Goal: Communication & Community: Ask a question

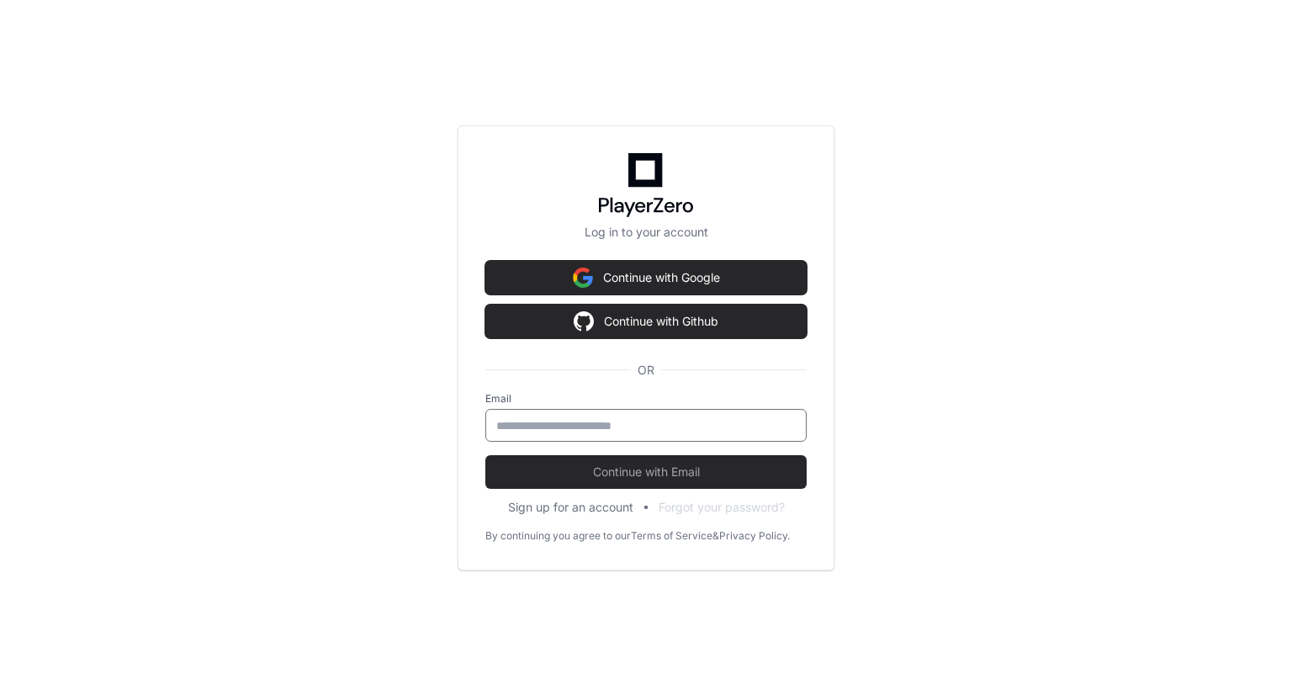
click at [606, 423] on input "email" at bounding box center [645, 425] width 299 height 17
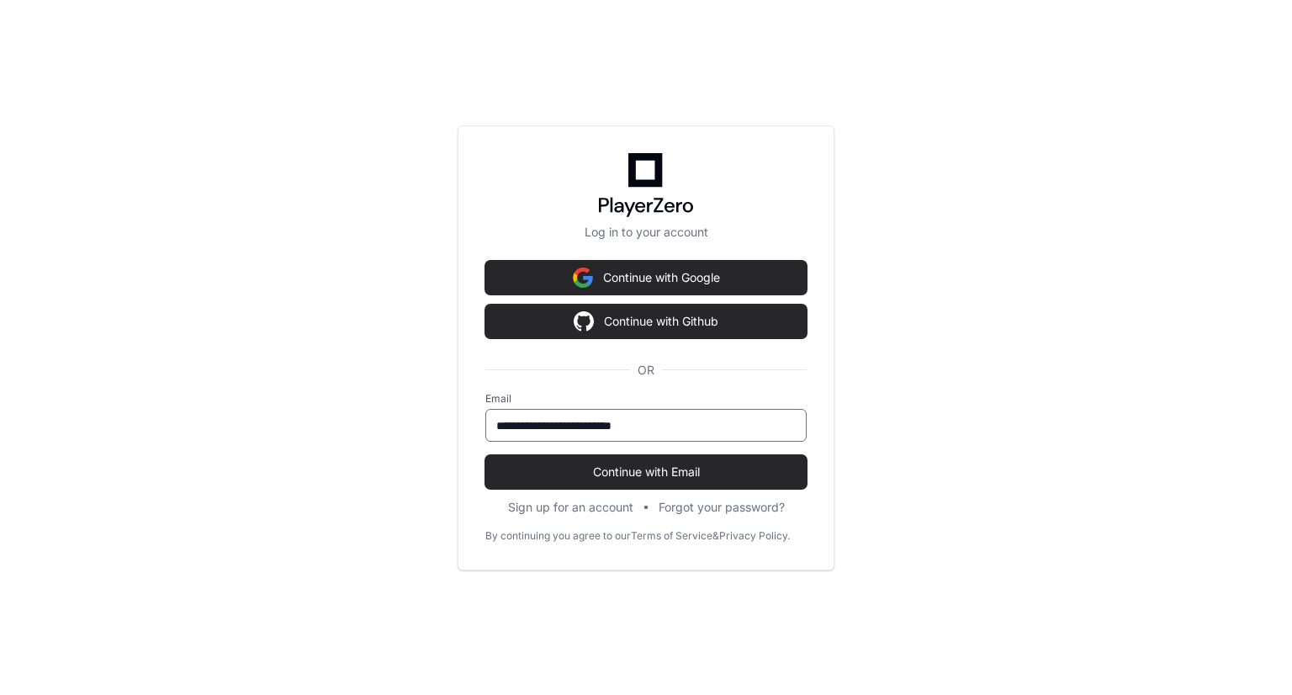
type input "**********"
click at [485, 455] on button "Continue with Email" at bounding box center [645, 472] width 321 height 34
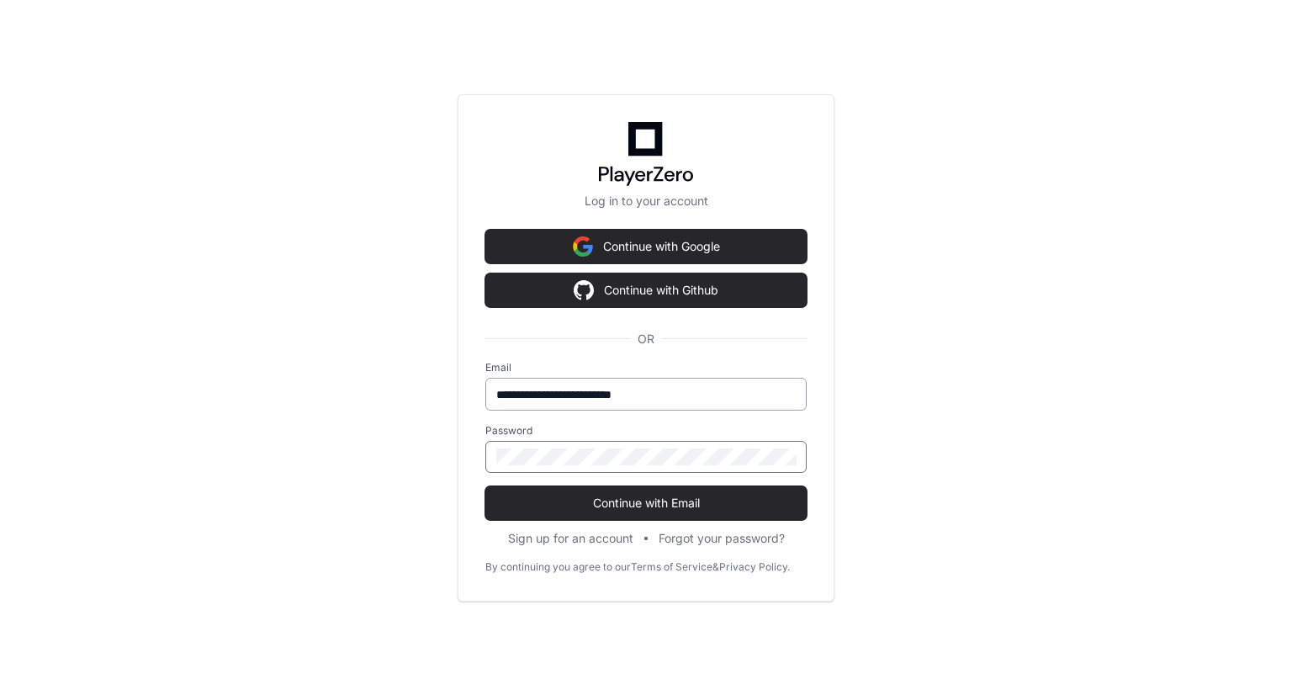
click at [485, 486] on button "Continue with Email" at bounding box center [645, 503] width 321 height 34
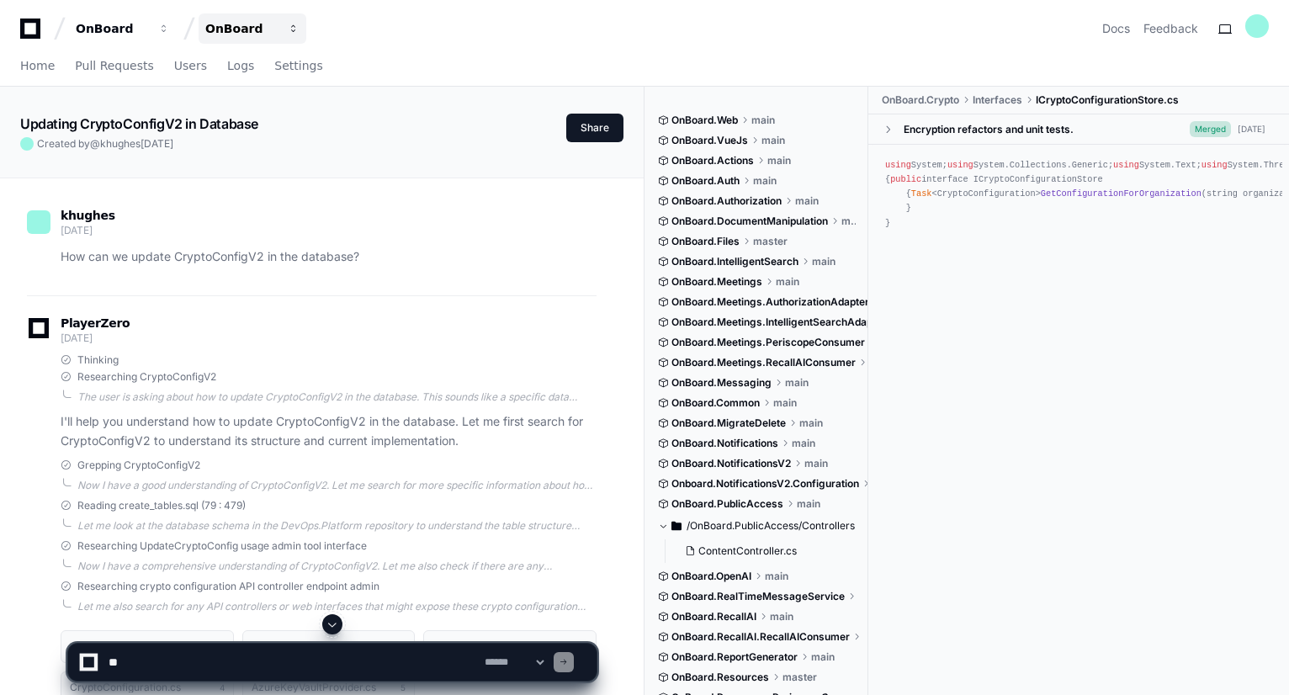
click at [263, 31] on div "OnBoard" at bounding box center [241, 28] width 72 height 17
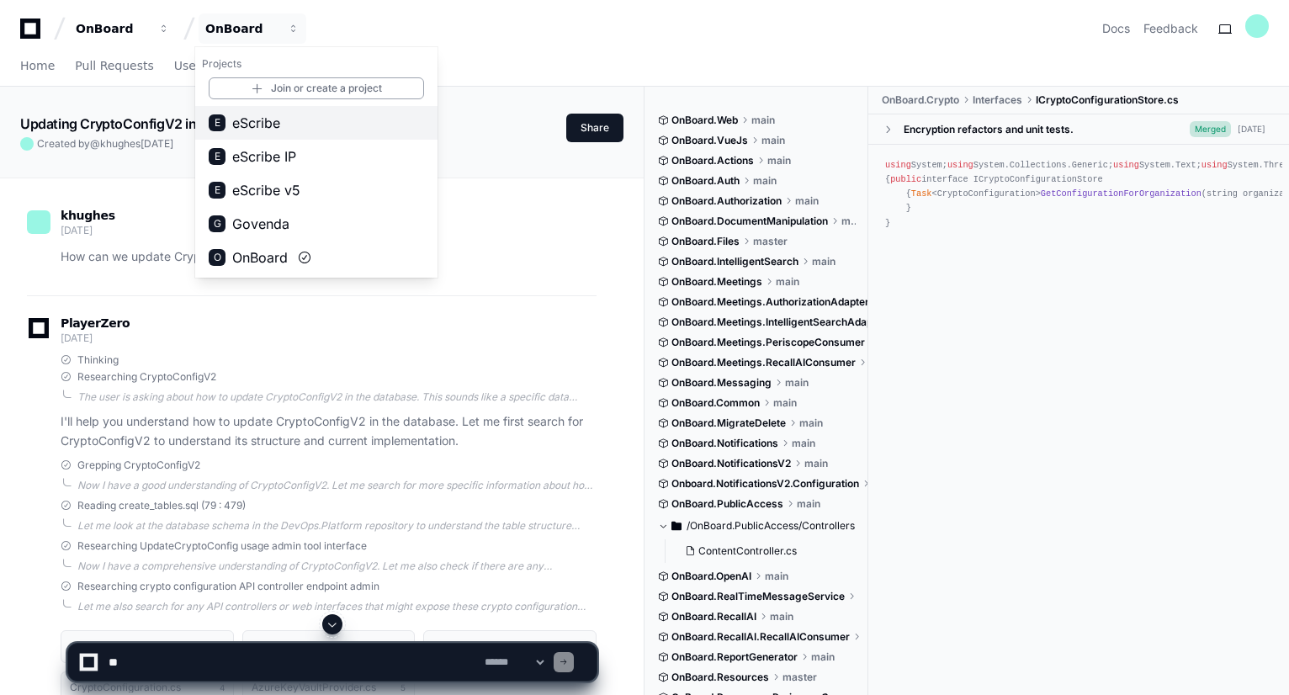
click at [294, 126] on button "E eScribe" at bounding box center [316, 123] width 242 height 34
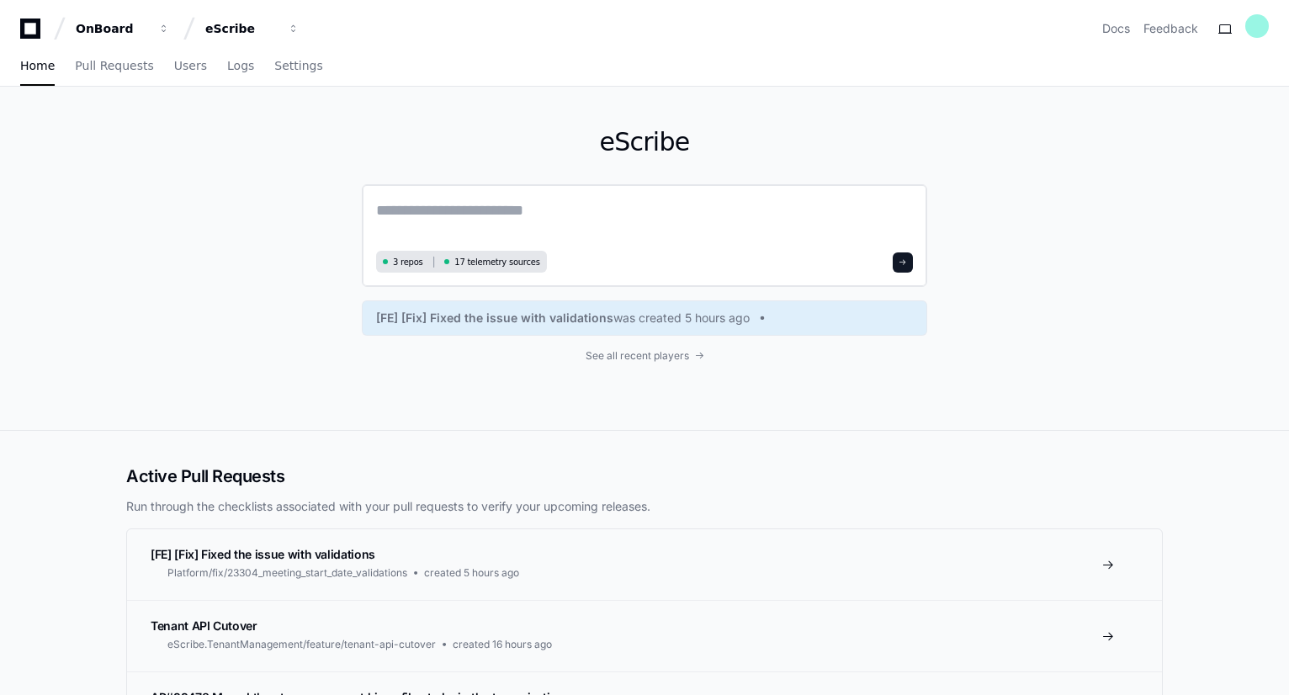
click at [477, 213] on textarea at bounding box center [644, 221] width 537 height 47
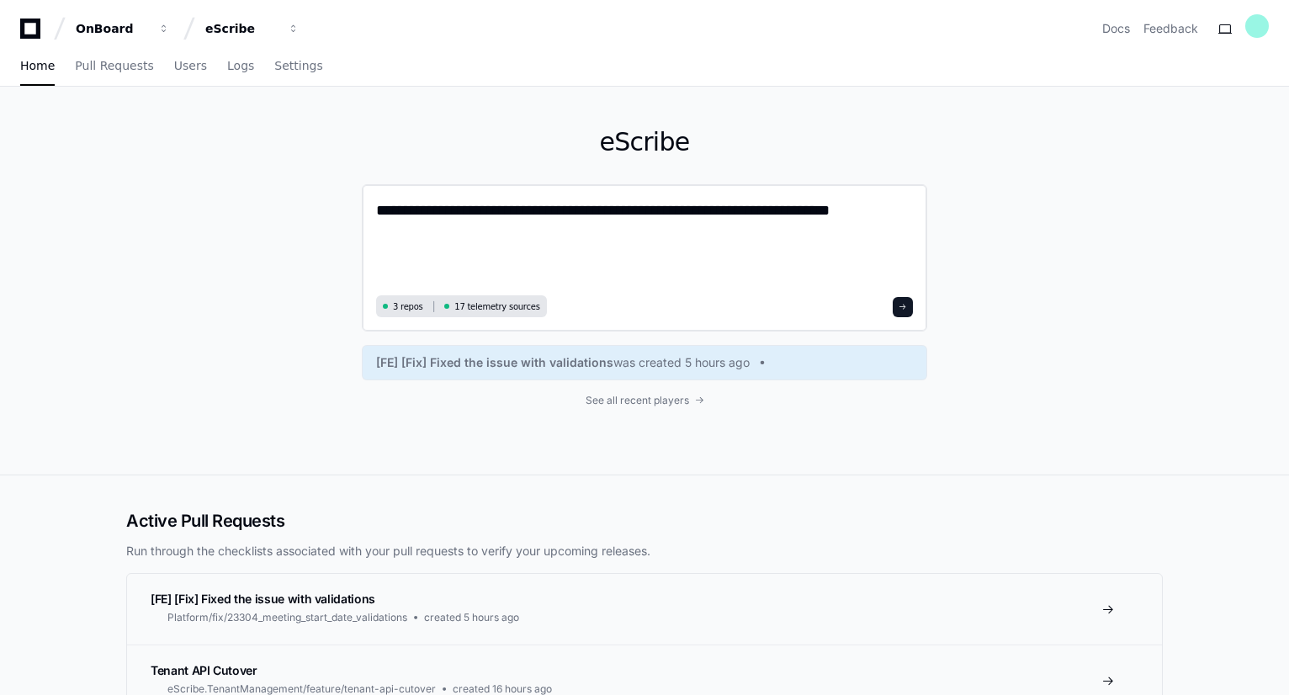
paste textarea "**********"
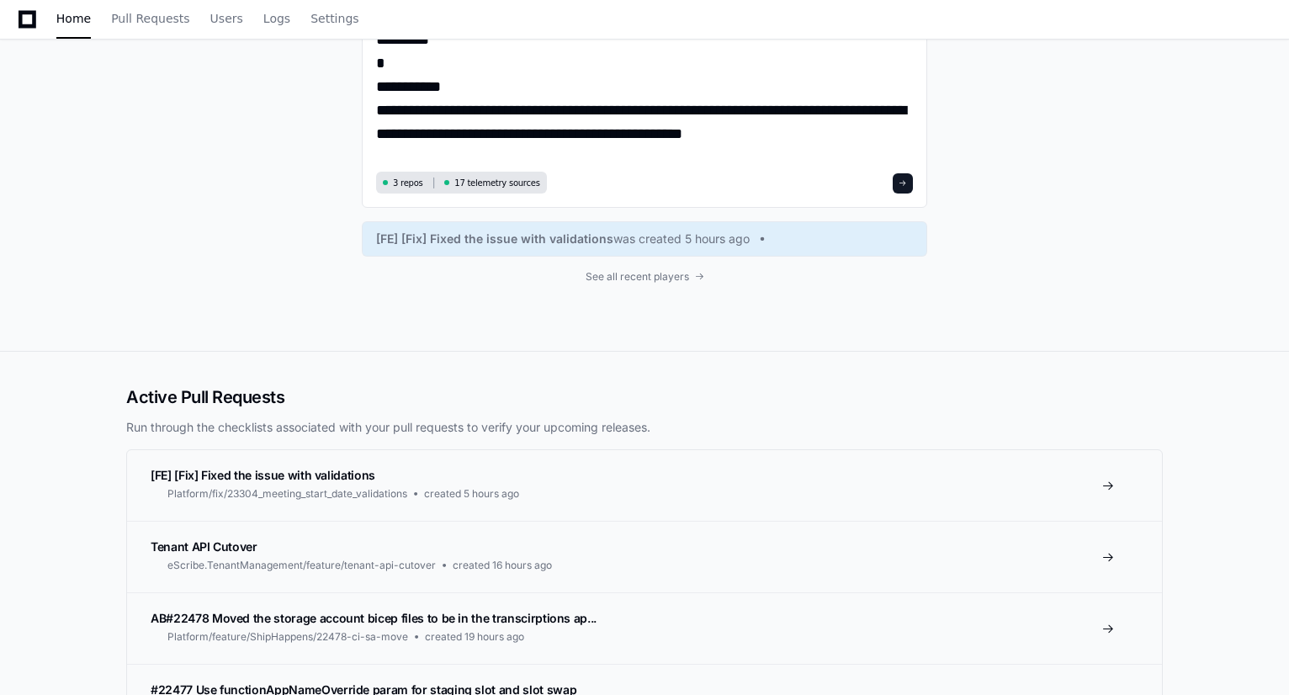
scroll to position [1628, 0]
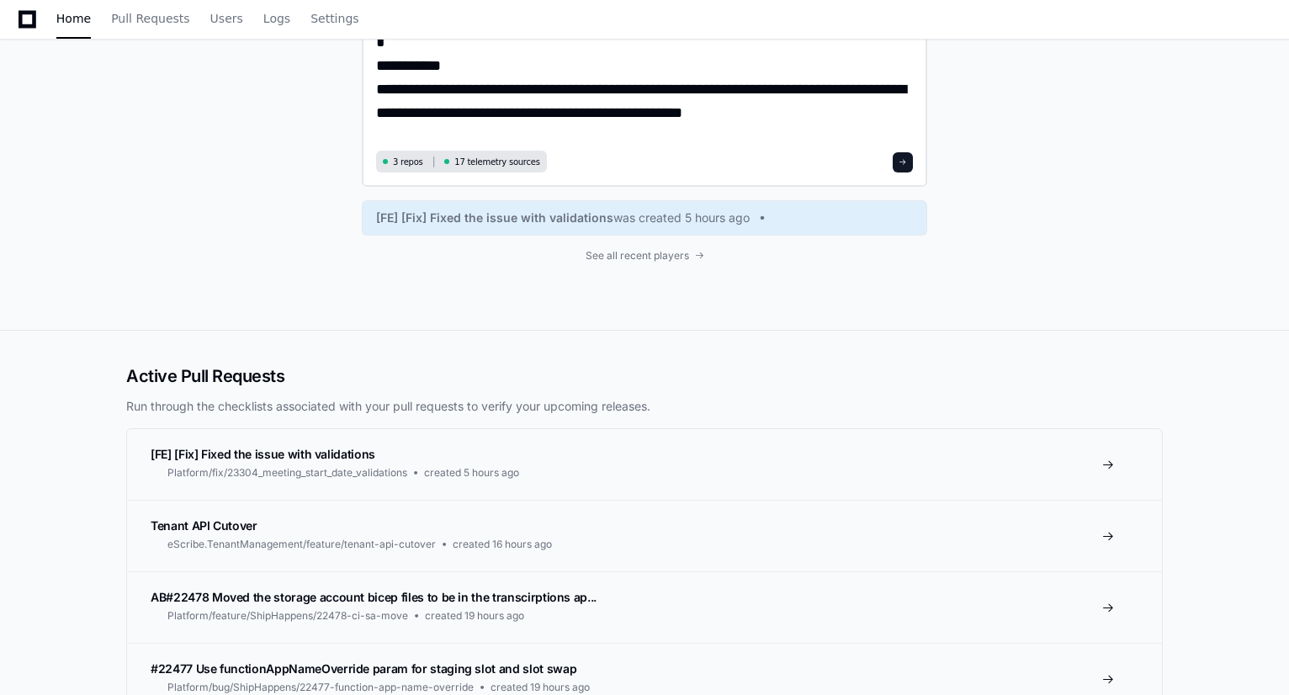
type textarea "**********"
click at [900, 163] on span at bounding box center [902, 162] width 8 height 8
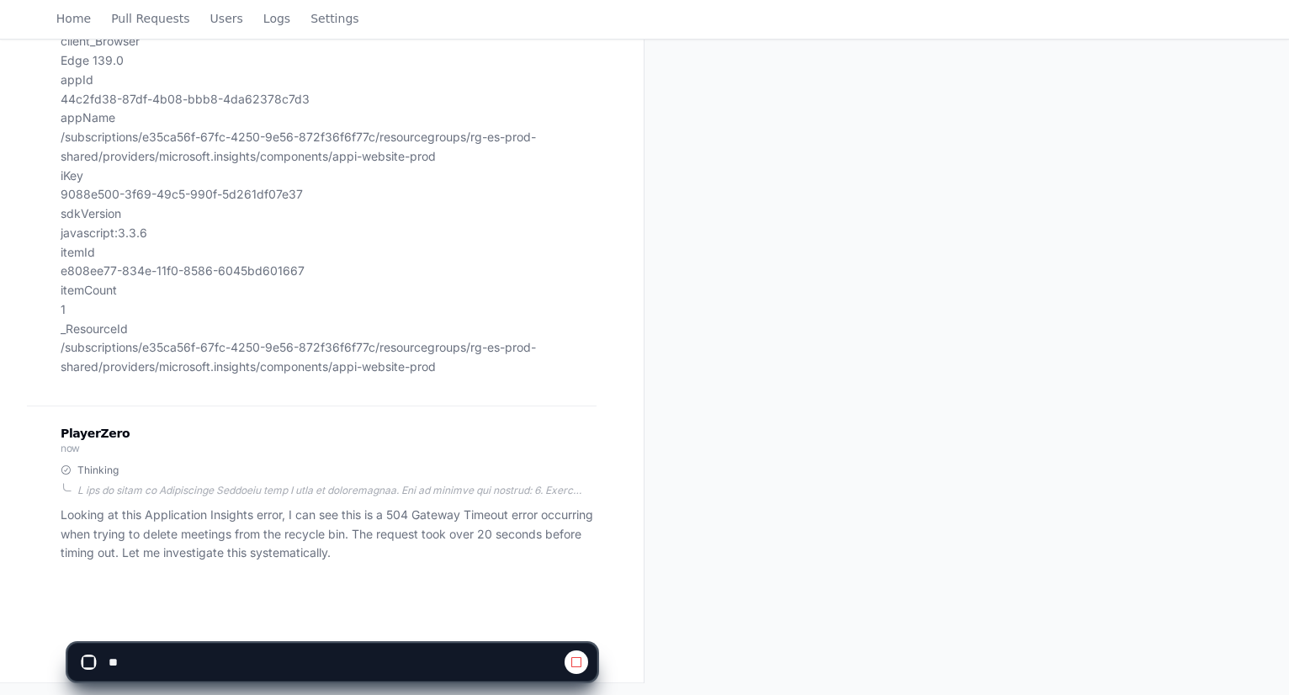
scroll to position [1124, 0]
click at [452, 553] on p "Looking at this Application Insights error, I can see this is a 504 Gateway Tim…" at bounding box center [329, 533] width 536 height 57
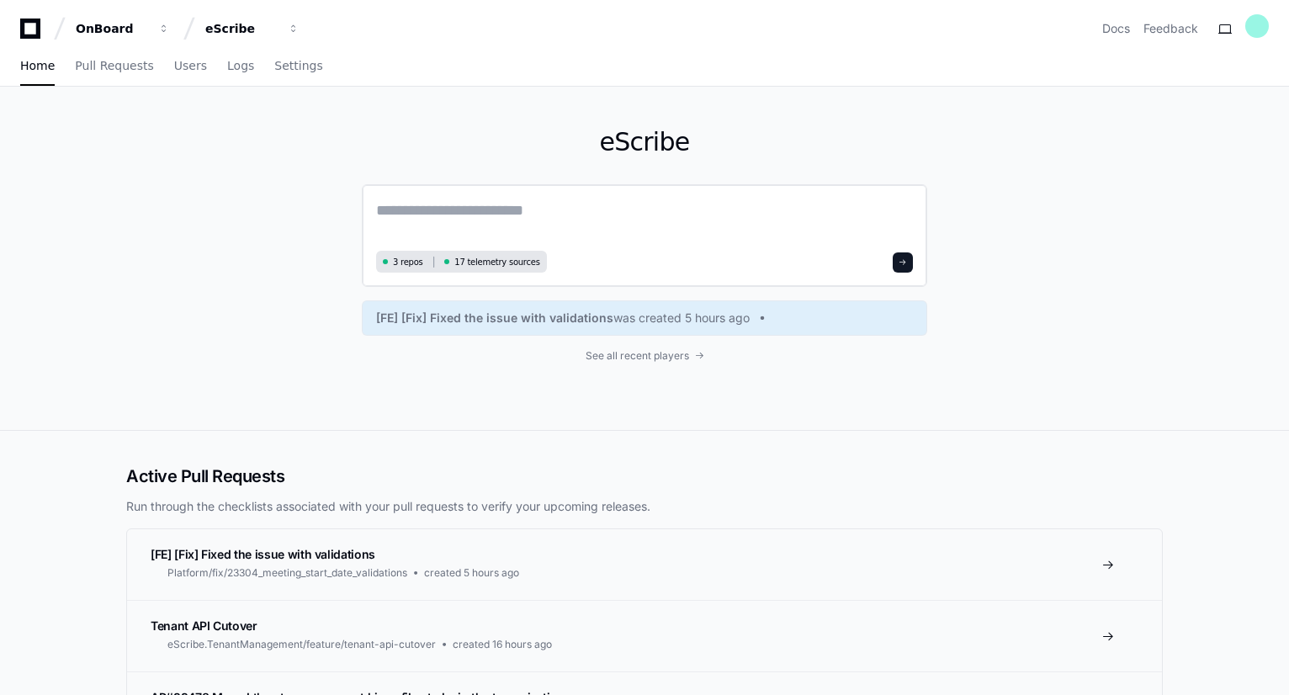
click at [490, 203] on textarea at bounding box center [644, 221] width 537 height 47
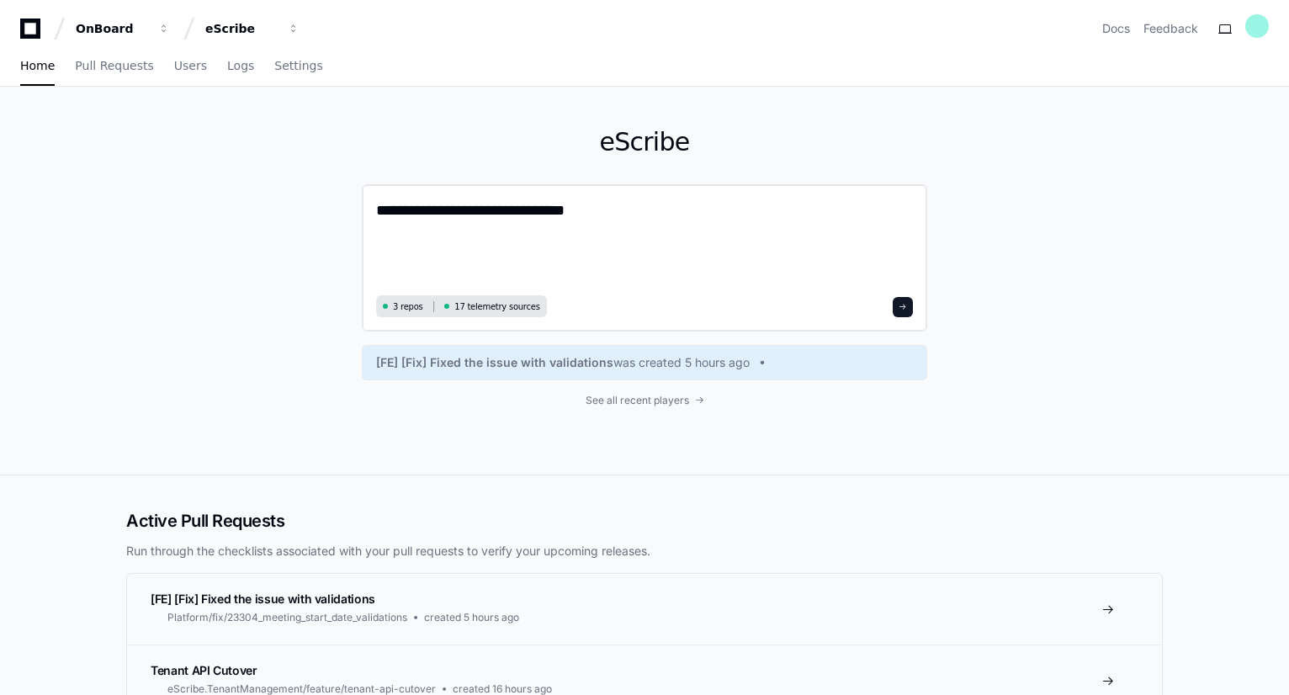
paste textarea "**********"
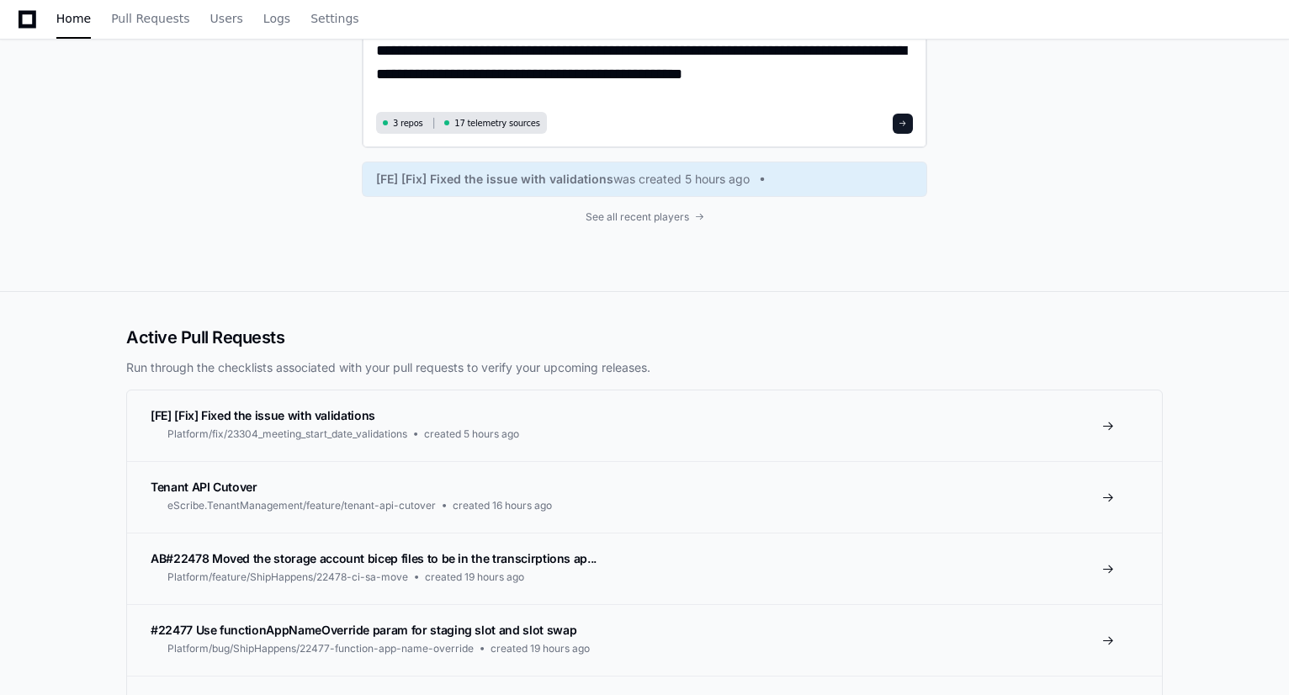
scroll to position [1697, 0]
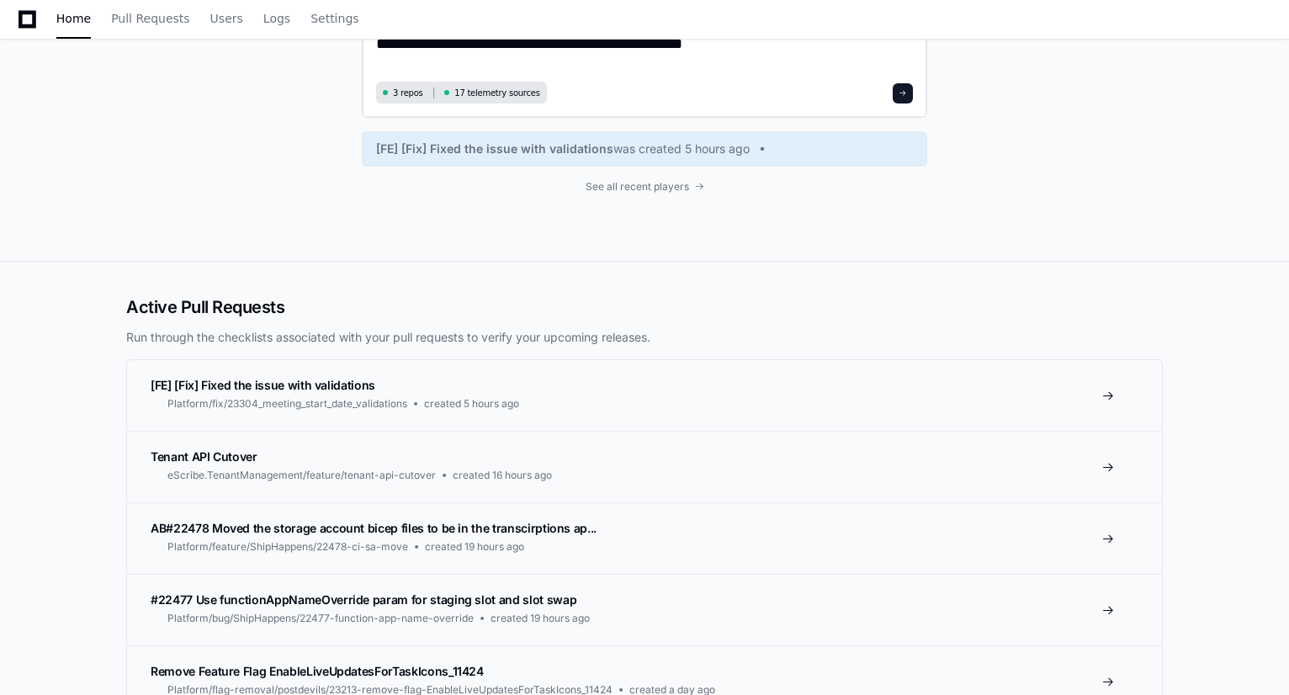
type textarea "**********"
click at [902, 95] on span at bounding box center [902, 93] width 8 height 8
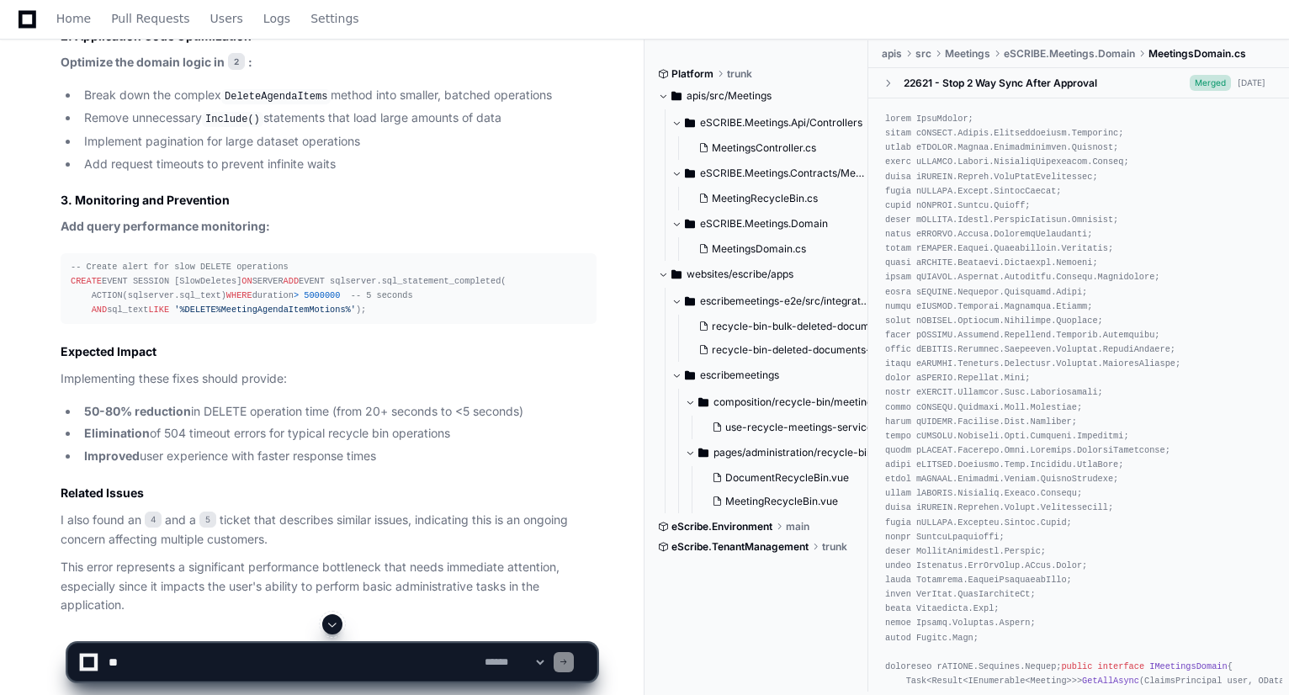
scroll to position [3275, 0]
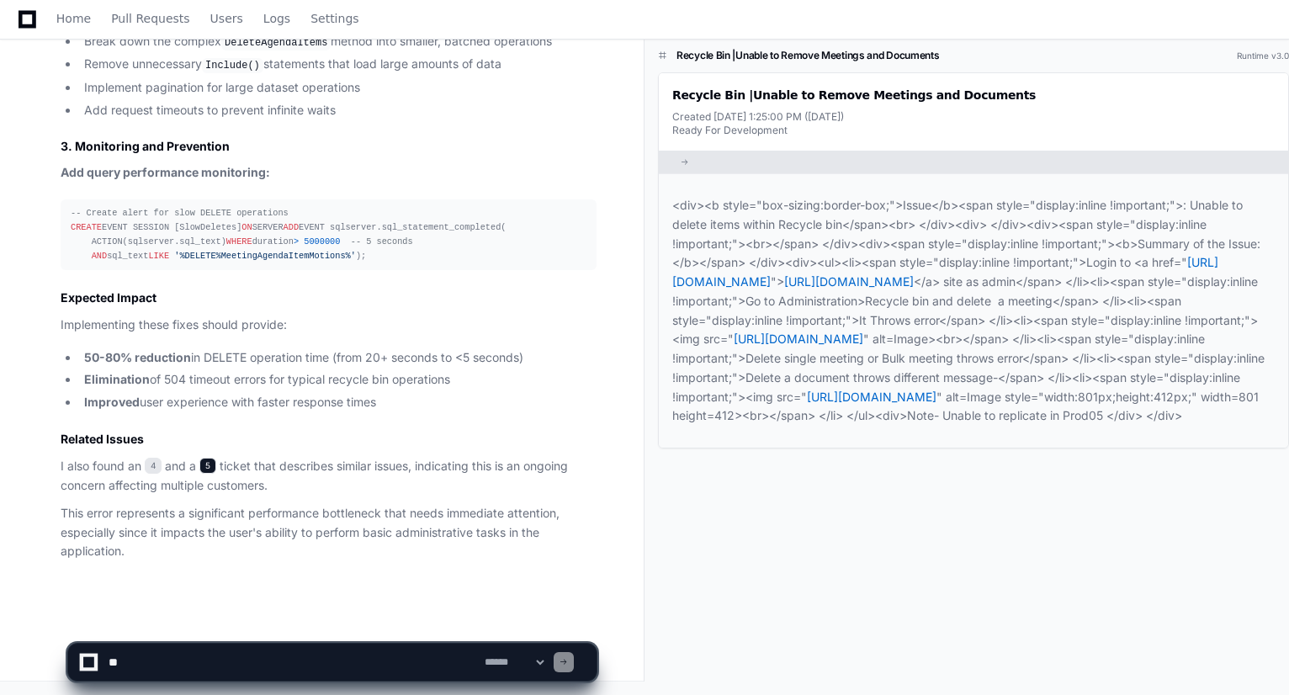
click at [216, 465] on span "5" at bounding box center [207, 466] width 17 height 17
click at [216, 468] on span "5" at bounding box center [207, 466] width 17 height 17
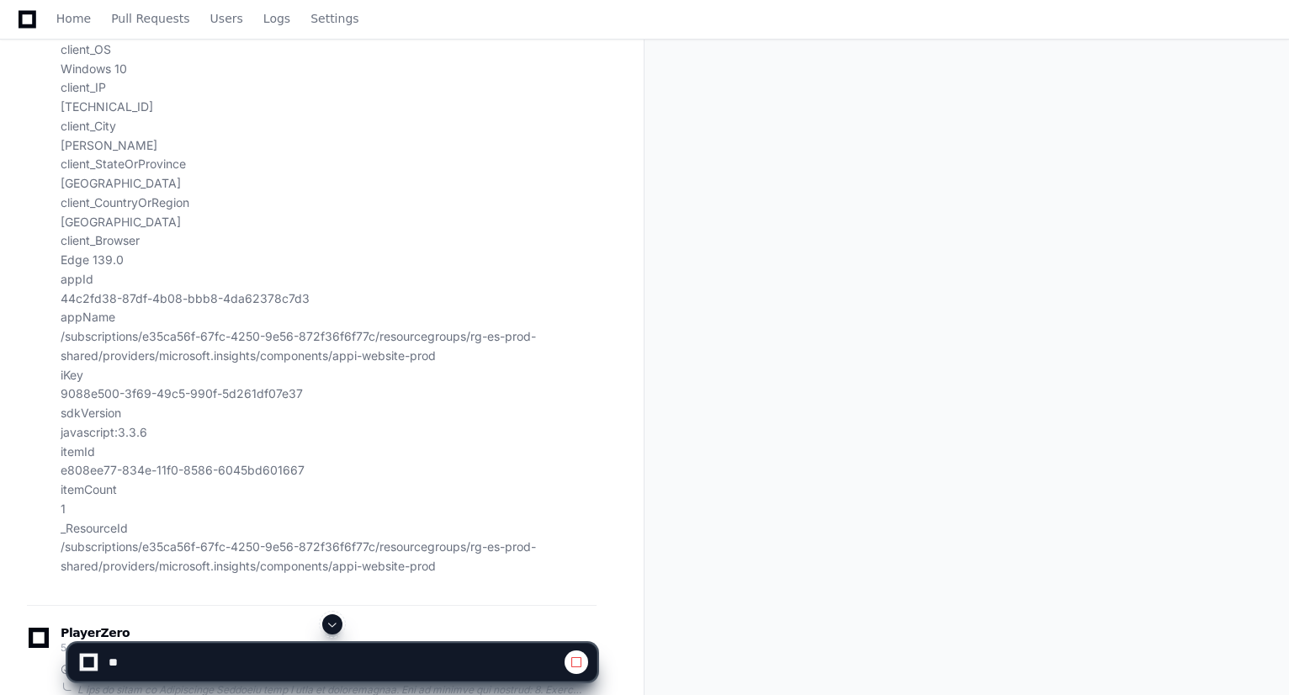
scroll to position [1124, 0]
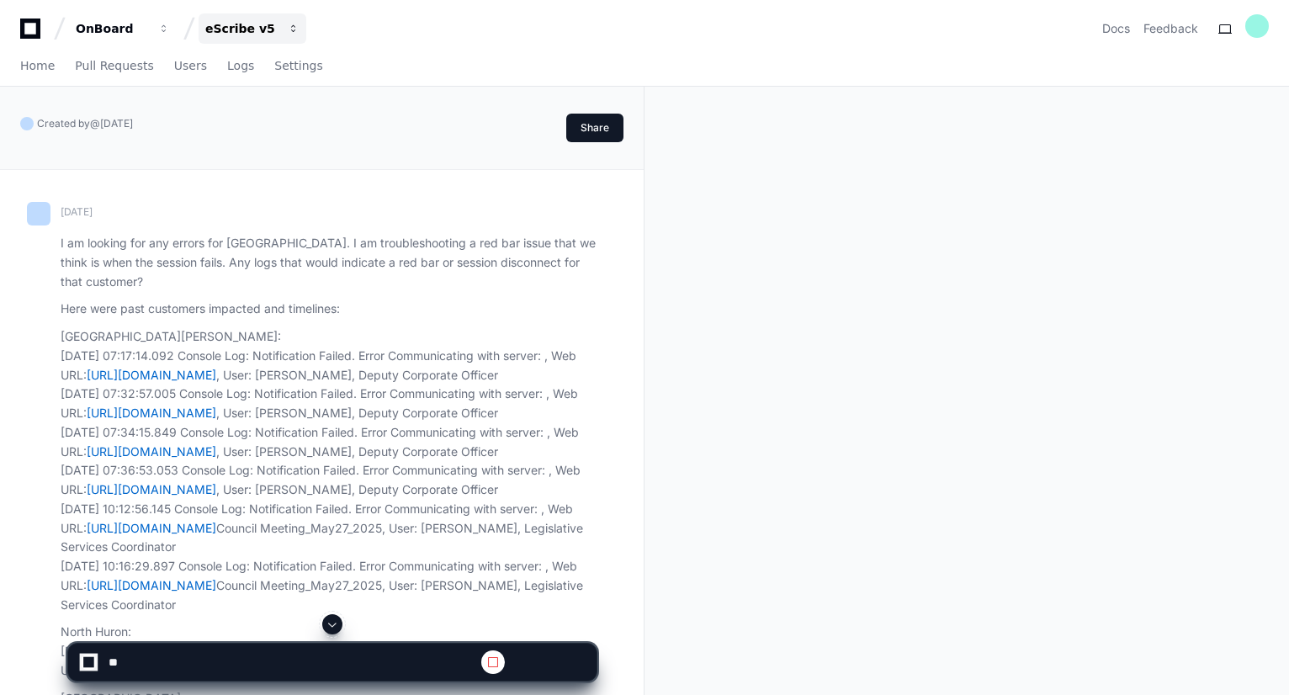
click at [246, 24] on div "eScribe v5" at bounding box center [241, 28] width 72 height 17
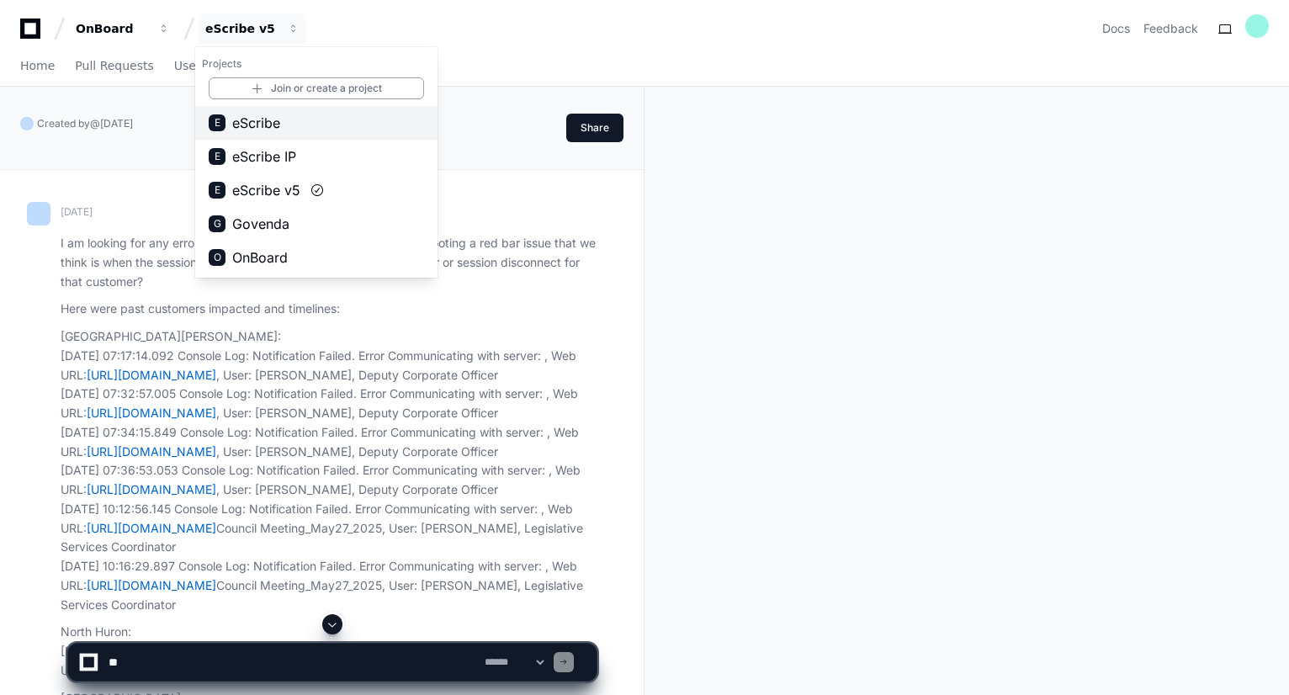
click at [268, 122] on span "eScribe" at bounding box center [256, 123] width 48 height 20
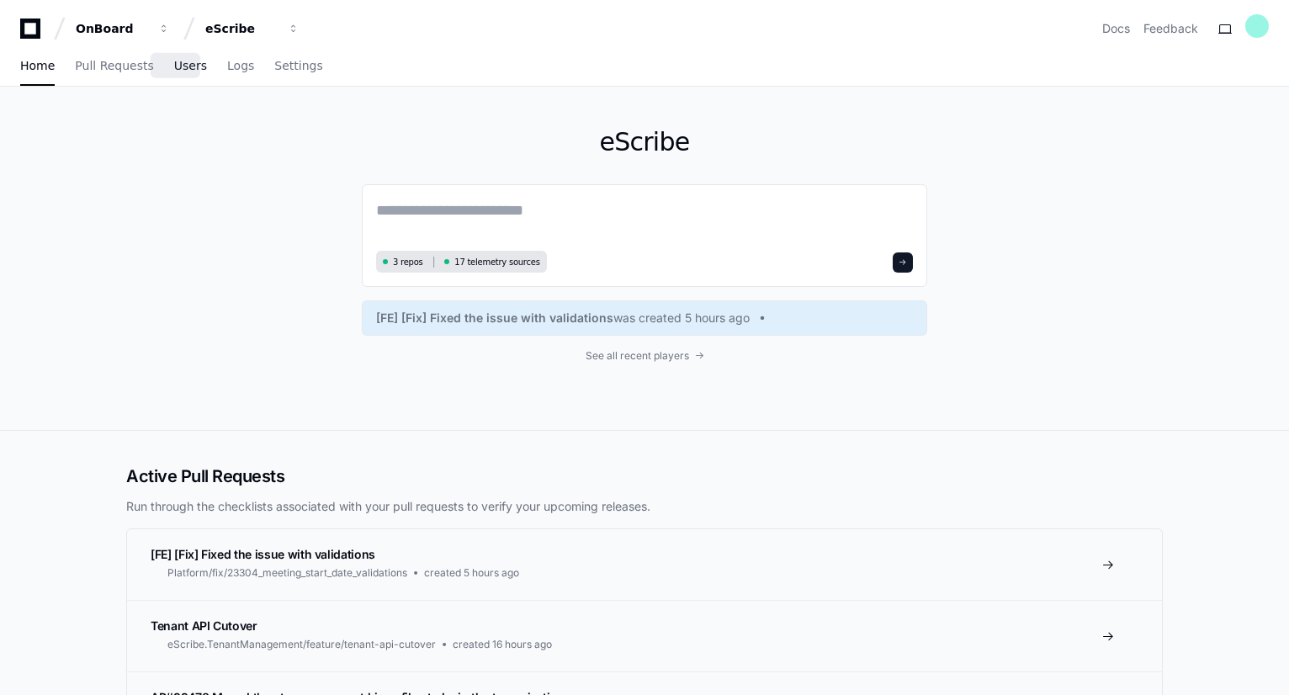
click at [175, 71] on span "Users" at bounding box center [190, 66] width 33 height 10
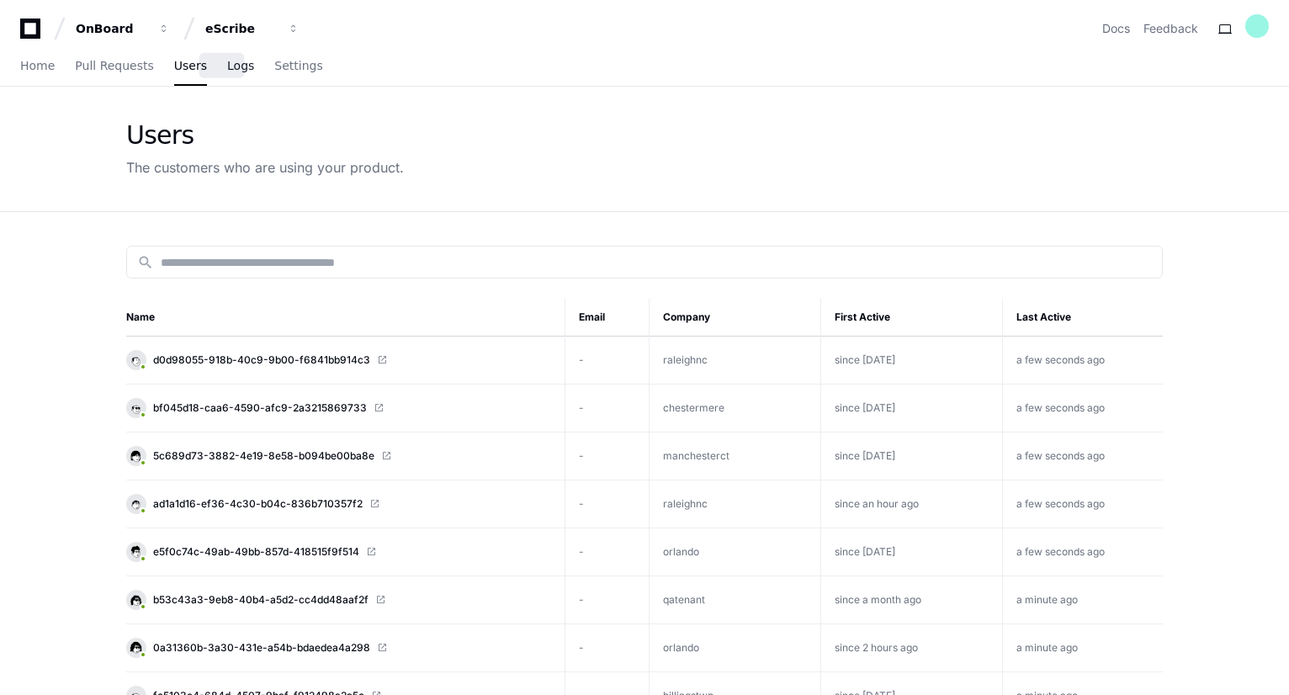
click at [227, 69] on span "Logs" at bounding box center [240, 66] width 27 height 10
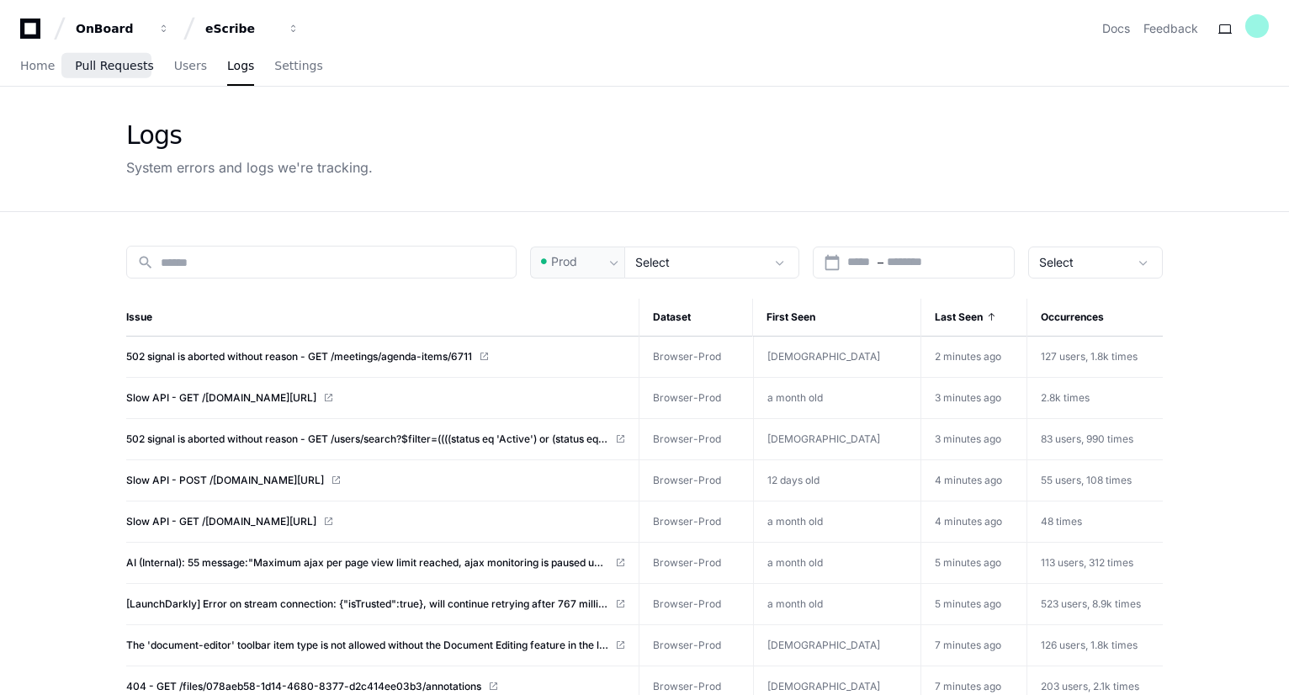
click at [114, 71] on span "Pull Requests" at bounding box center [114, 66] width 78 height 10
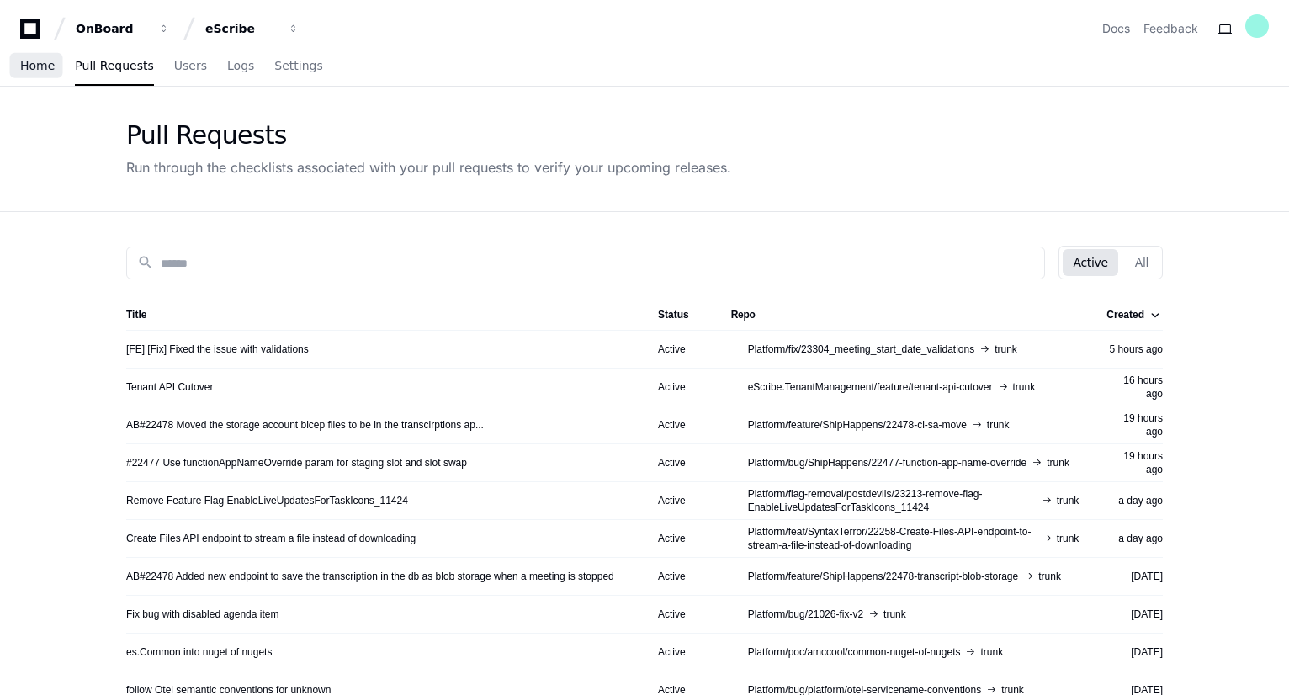
click at [37, 68] on span "Home" at bounding box center [37, 66] width 34 height 10
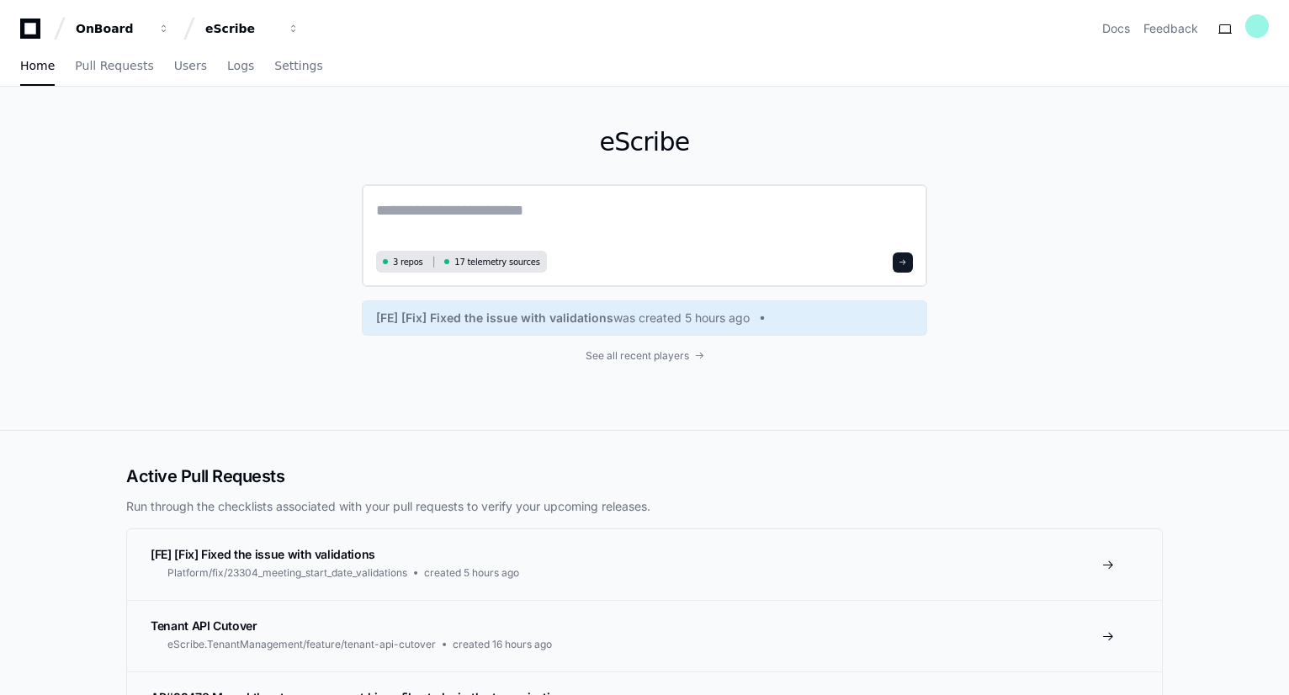
click at [498, 206] on textarea at bounding box center [644, 221] width 537 height 47
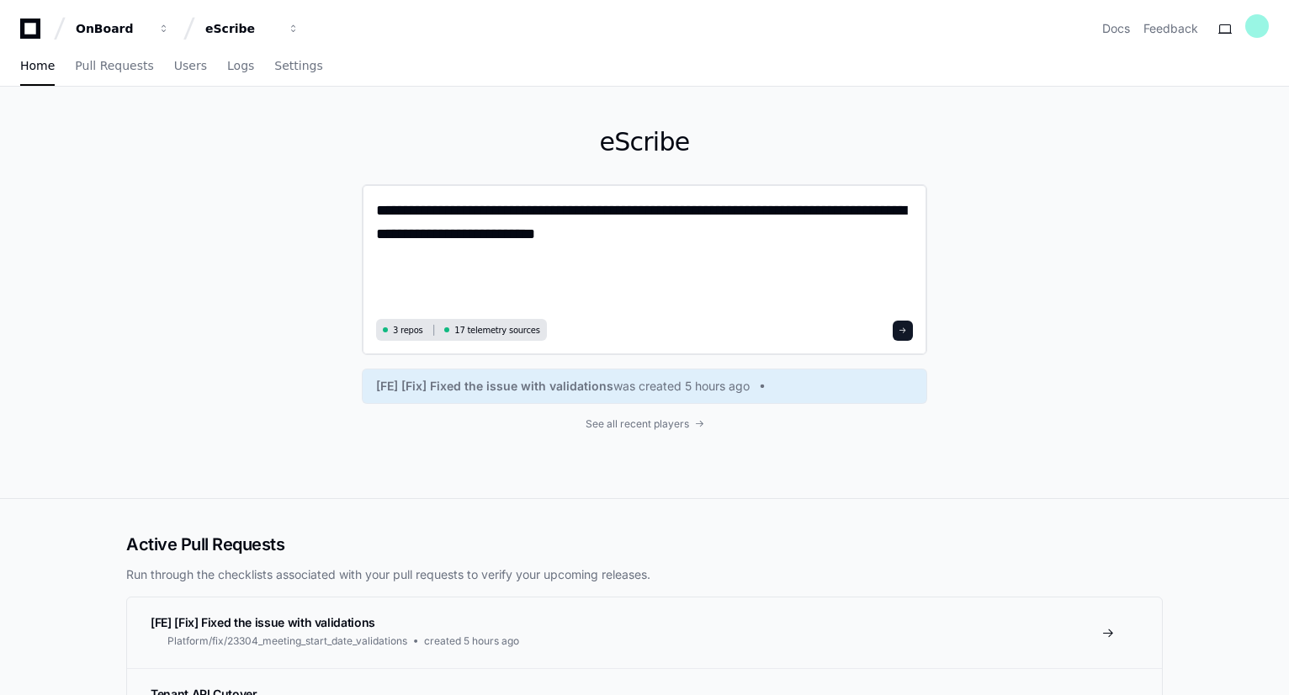
paste textarea "**********"
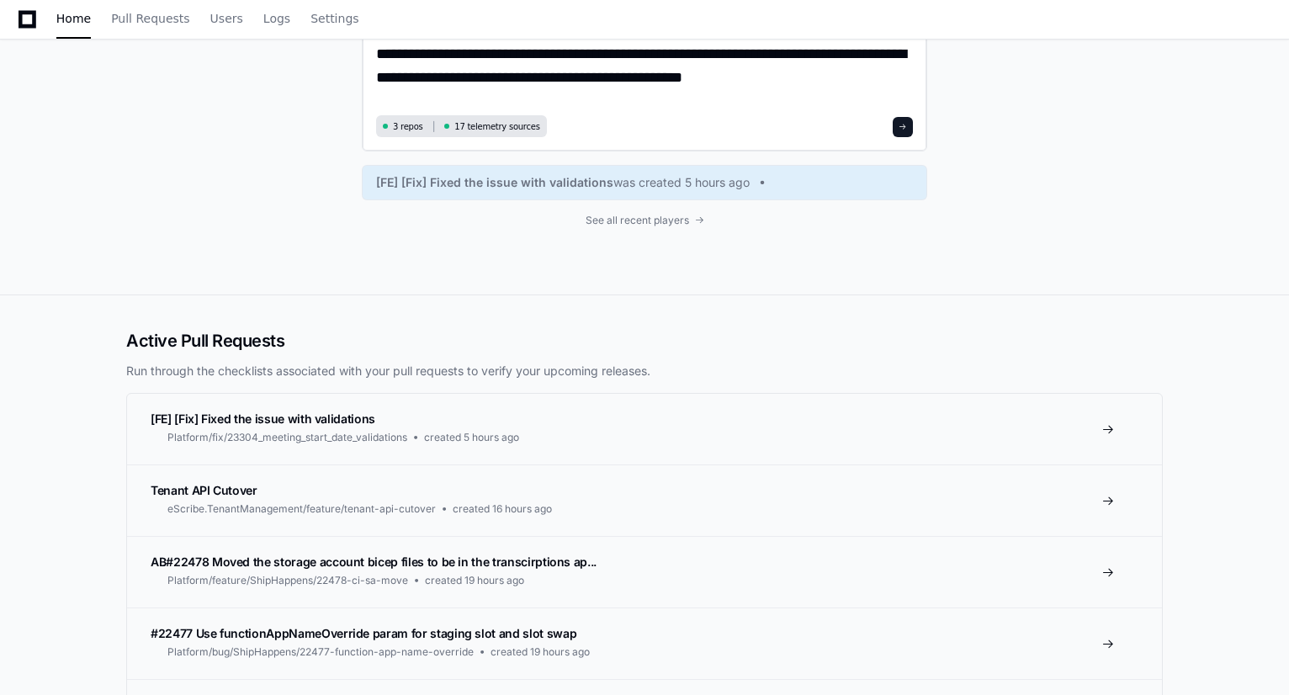
scroll to position [1689, 0]
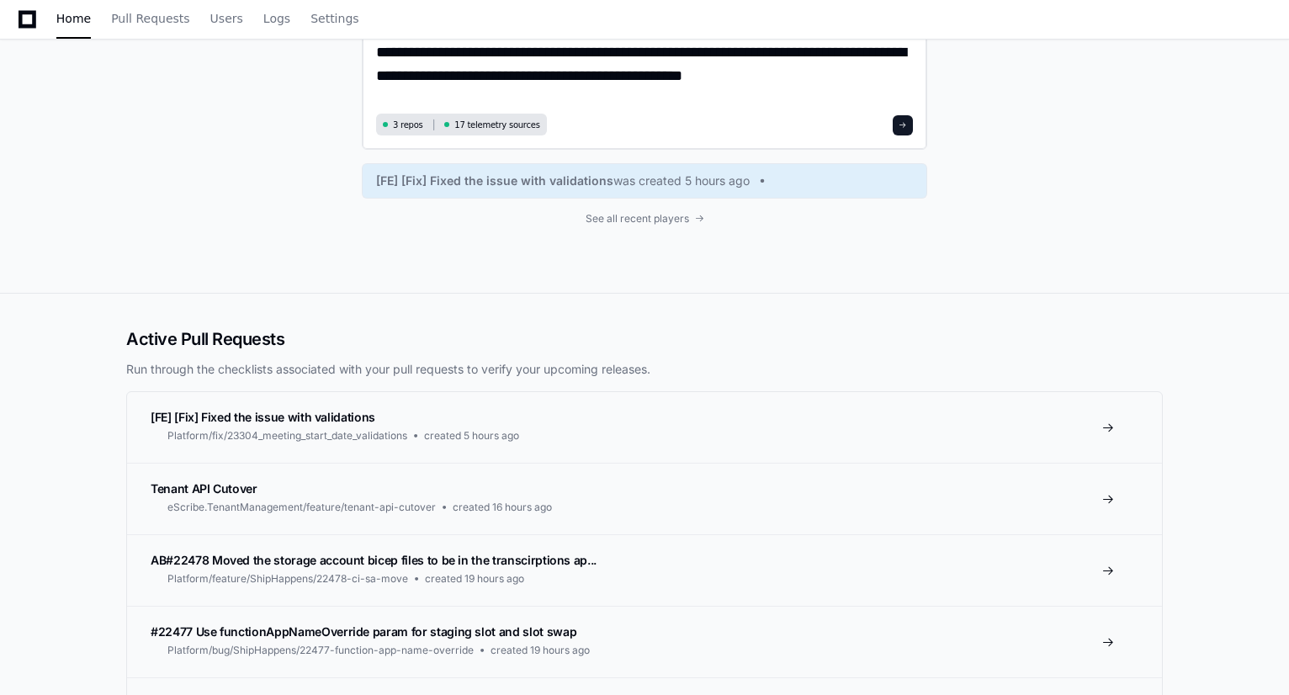
type textarea "**********"
click at [907, 123] on span at bounding box center [902, 125] width 8 height 8
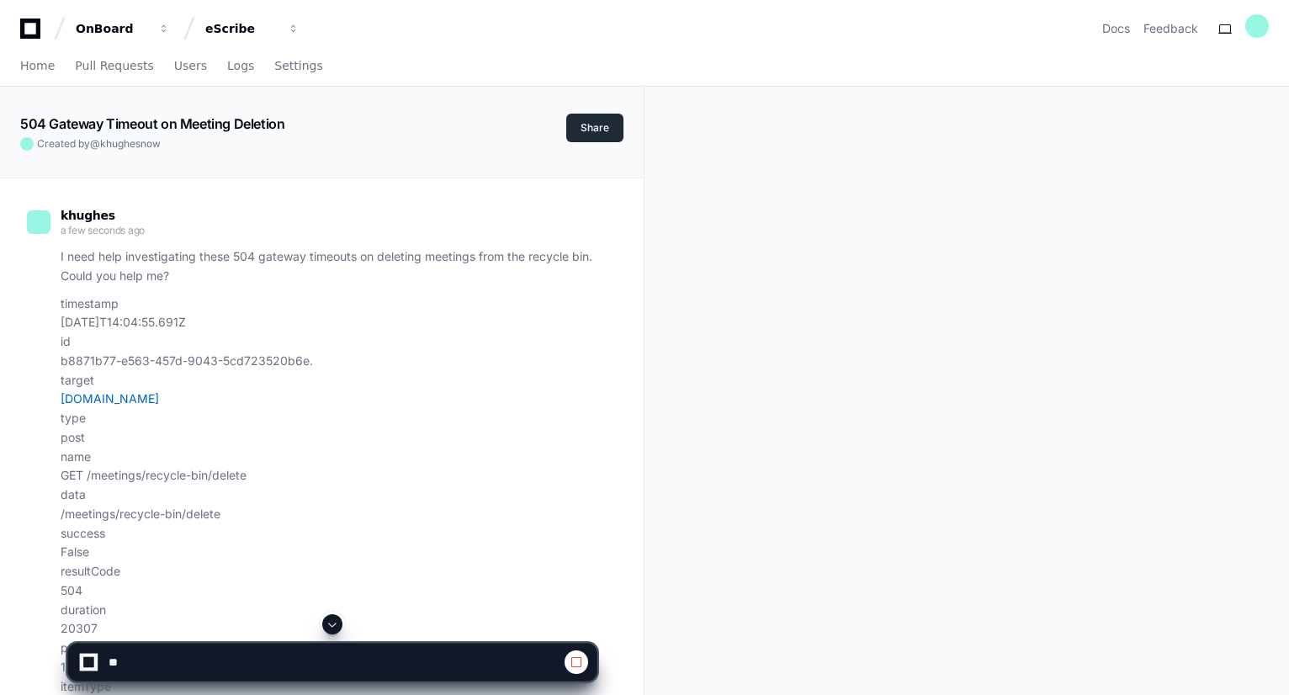
click at [602, 130] on button "Share" at bounding box center [594, 128] width 57 height 29
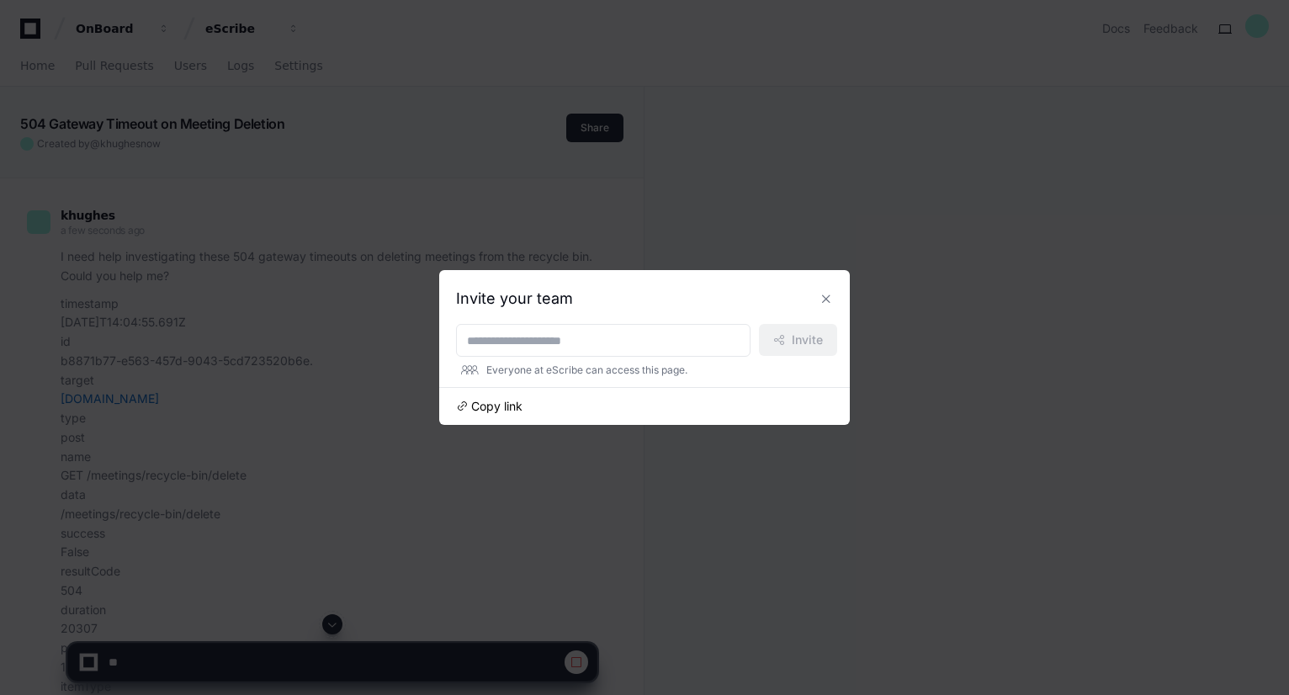
click at [510, 410] on span "Copy link" at bounding box center [496, 406] width 51 height 17
click at [825, 293] on button at bounding box center [825, 298] width 27 height 27
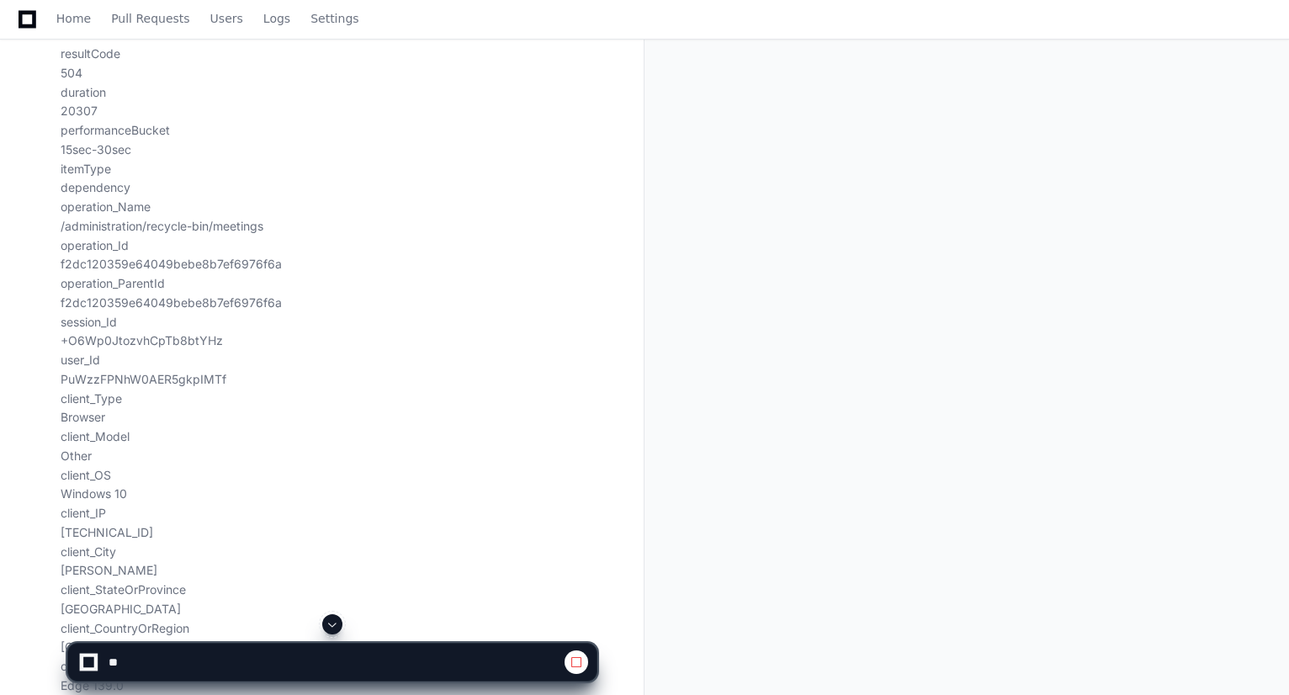
scroll to position [1124, 0]
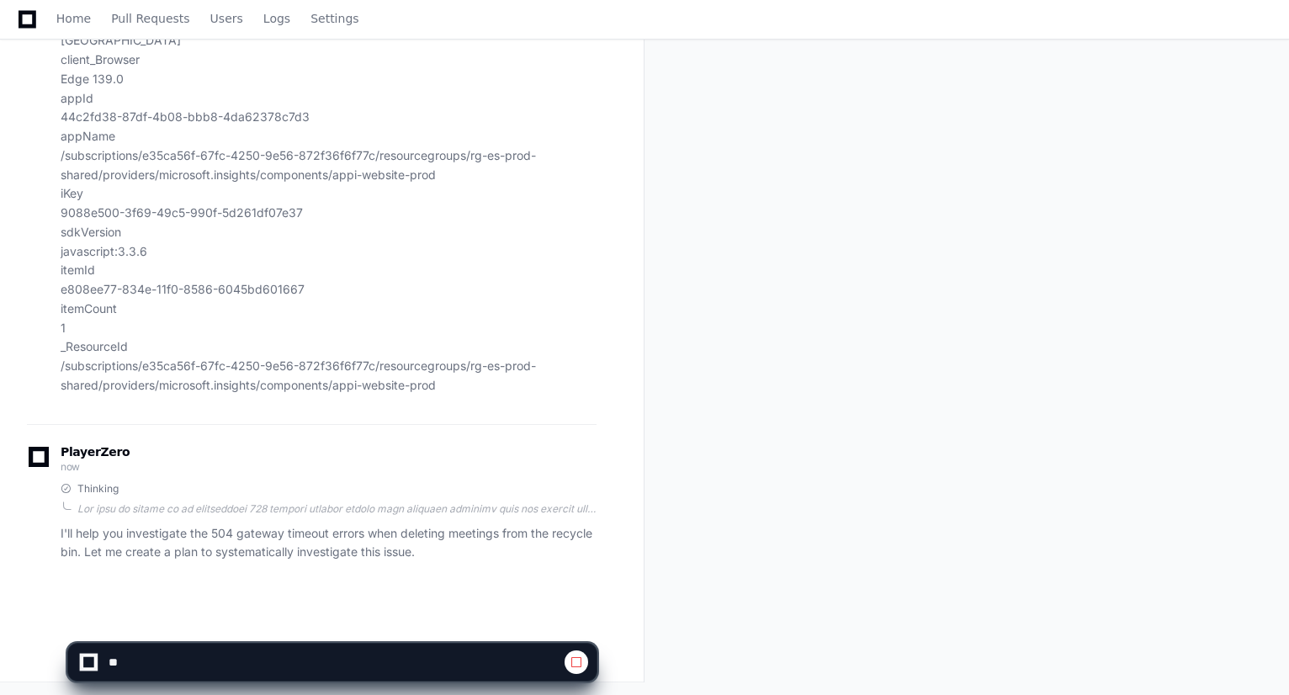
click at [63, 463] on span "now" at bounding box center [70, 466] width 19 height 13
